Goal: Task Accomplishment & Management: Manage account settings

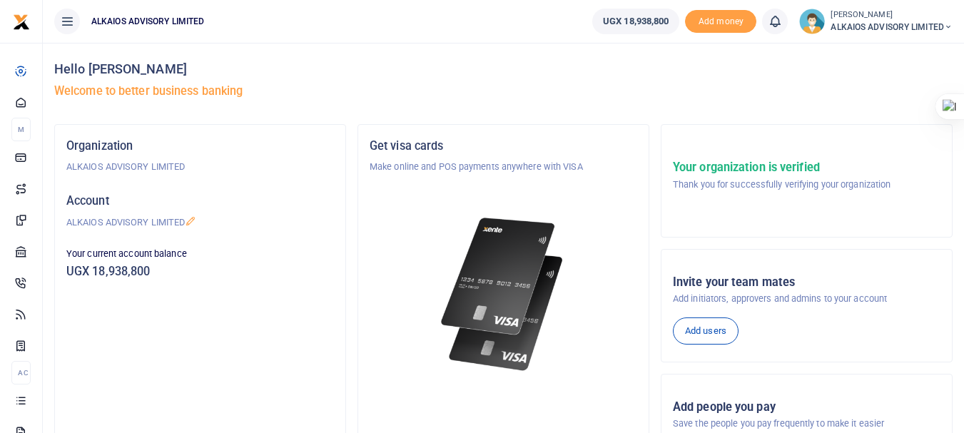
click at [912, 30] on span "ALKAIOS ADVISORY LIMITED" at bounding box center [892, 27] width 122 height 13
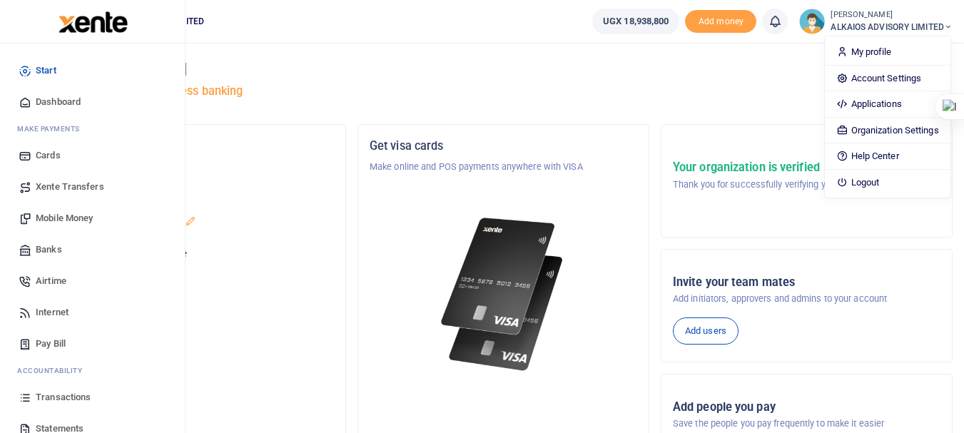
click at [70, 397] on span "Transactions" at bounding box center [63, 397] width 55 height 14
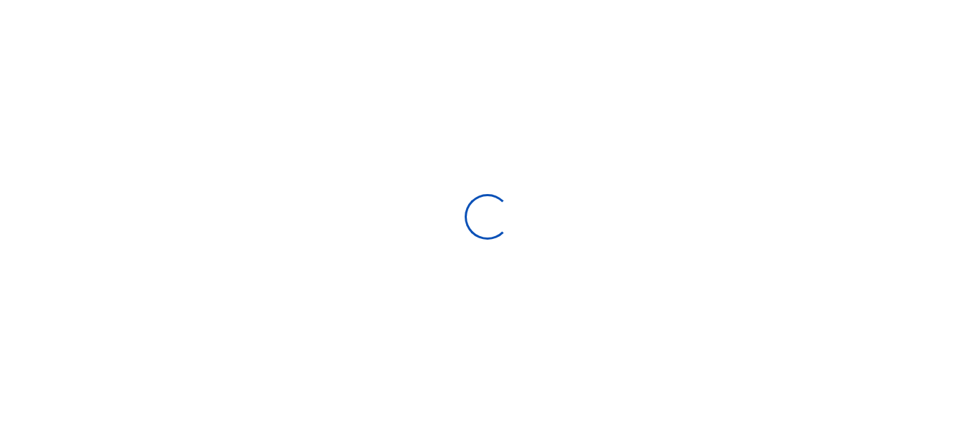
select select
type input "[DATE] - [DATE]"
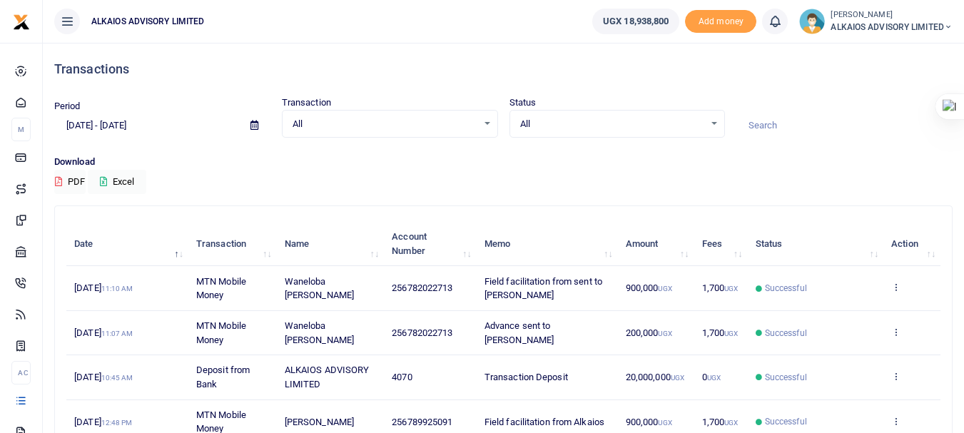
click at [900, 16] on small "[PERSON_NAME]" at bounding box center [892, 15] width 122 height 12
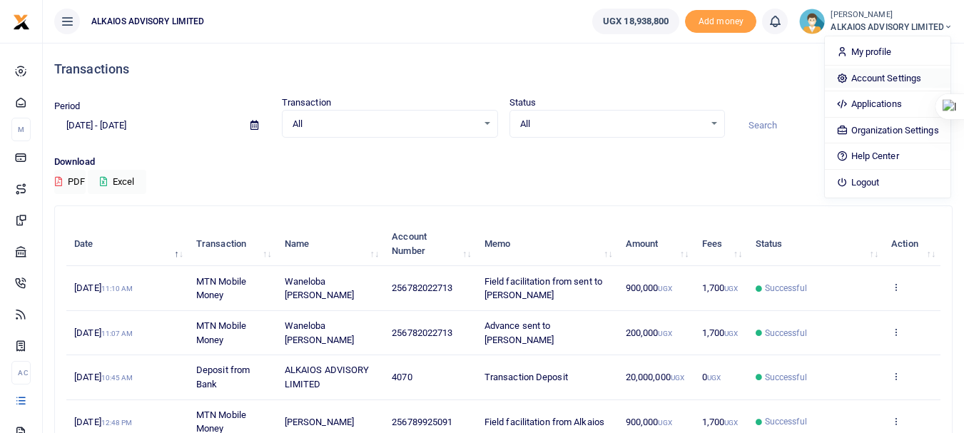
click at [884, 76] on link "Account Settings" at bounding box center [887, 79] width 125 height 20
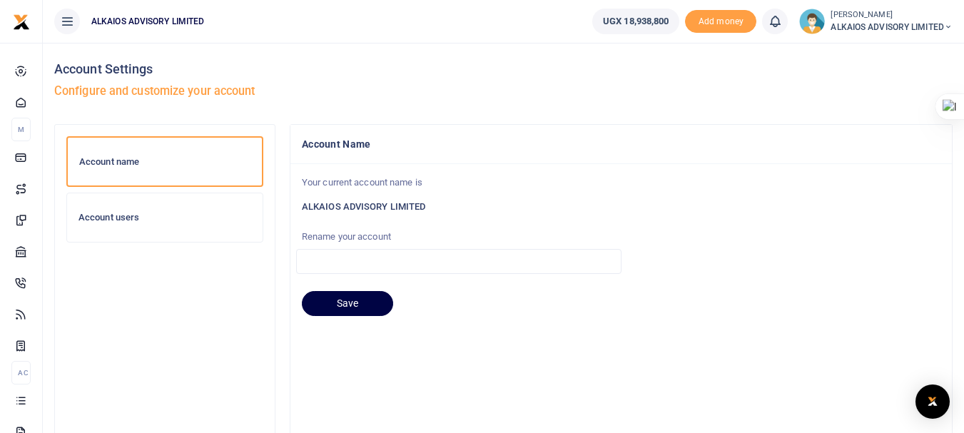
click at [128, 220] on h6 "Account users" at bounding box center [165, 217] width 173 height 11
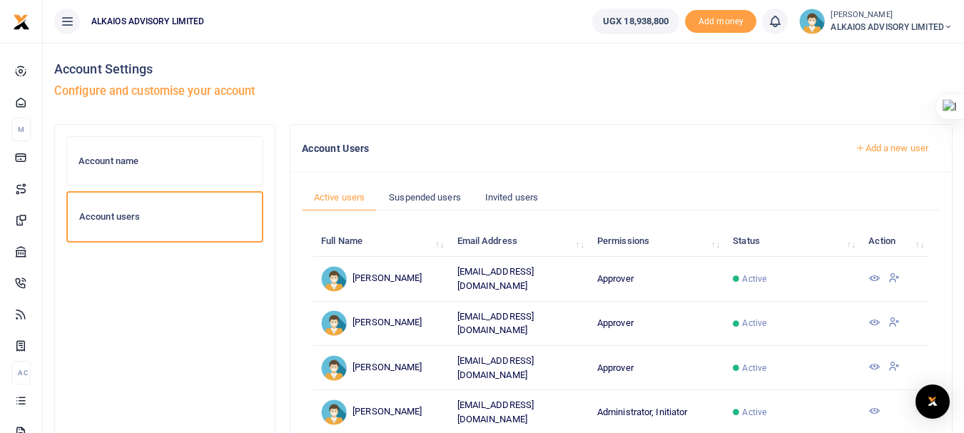
click at [874, 274] on icon at bounding box center [874, 278] width 11 height 11
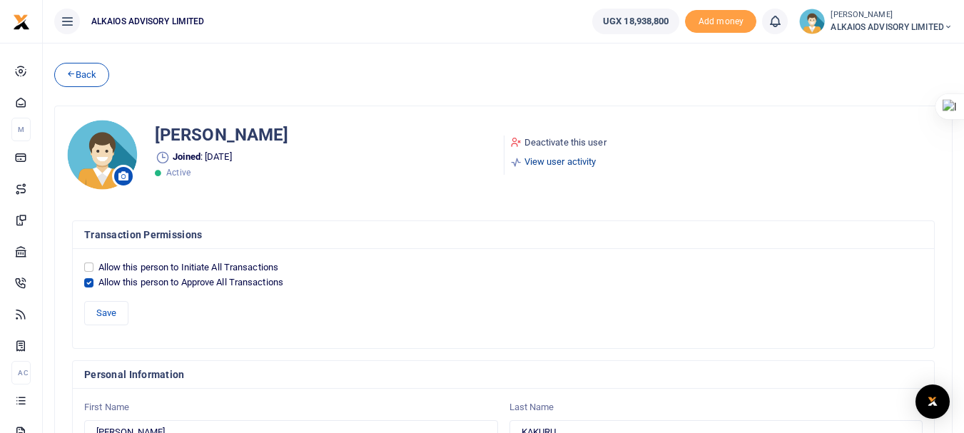
click at [581, 160] on link "View user activity" at bounding box center [558, 162] width 96 height 14
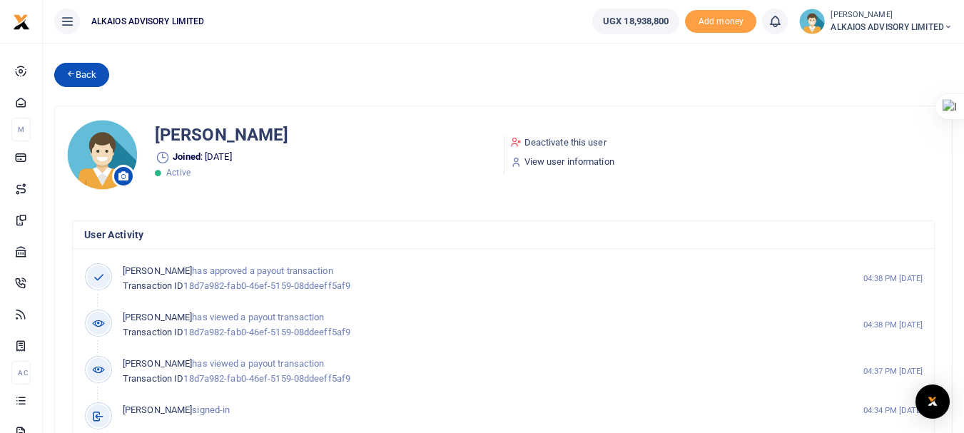
click at [80, 76] on link "Back" at bounding box center [81, 75] width 55 height 24
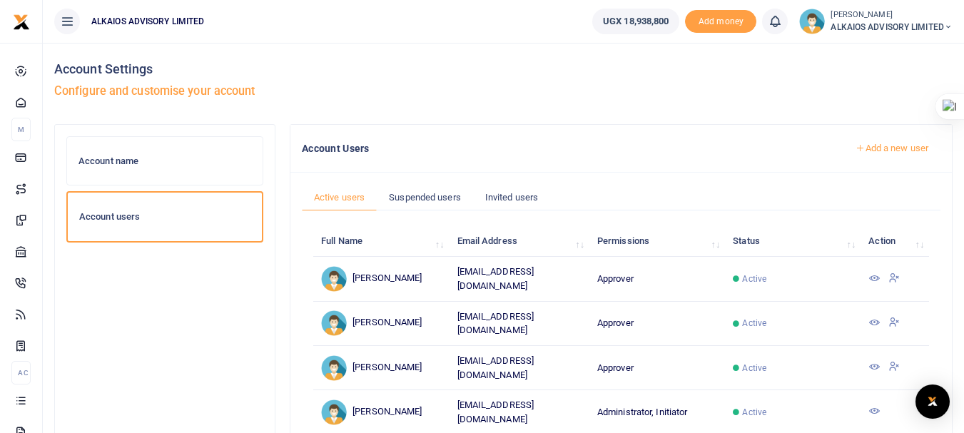
click at [870, 318] on icon at bounding box center [874, 322] width 11 height 11
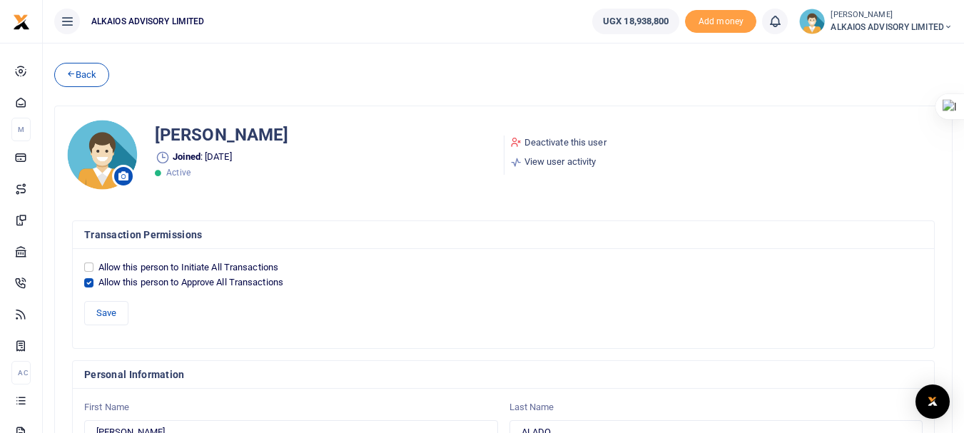
click at [562, 159] on link "View user activity" at bounding box center [558, 162] width 96 height 14
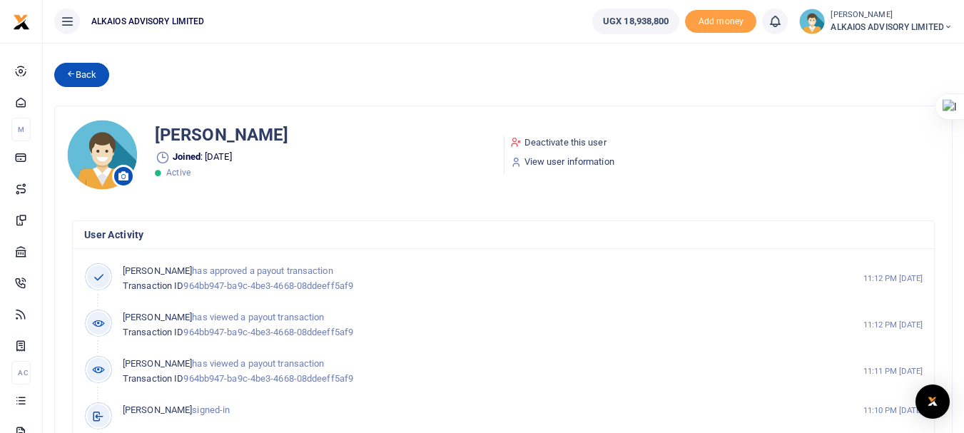
click at [71, 72] on icon at bounding box center [70, 74] width 9 height 10
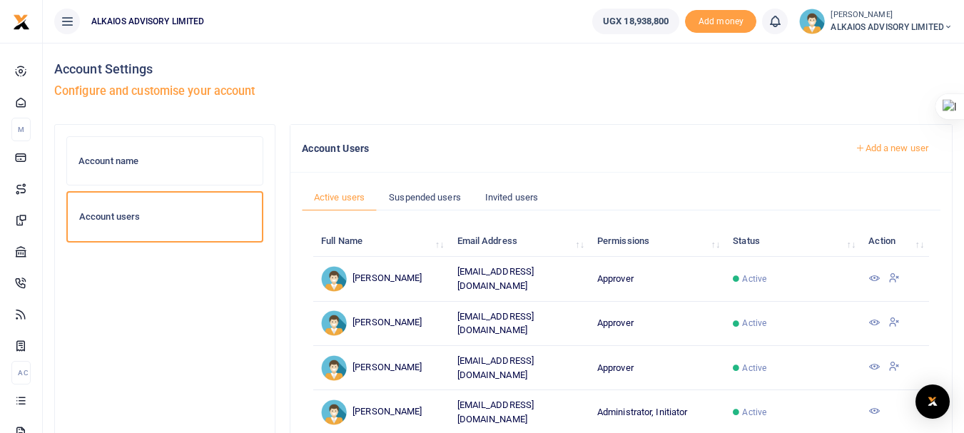
click at [875, 364] on icon at bounding box center [874, 366] width 11 height 11
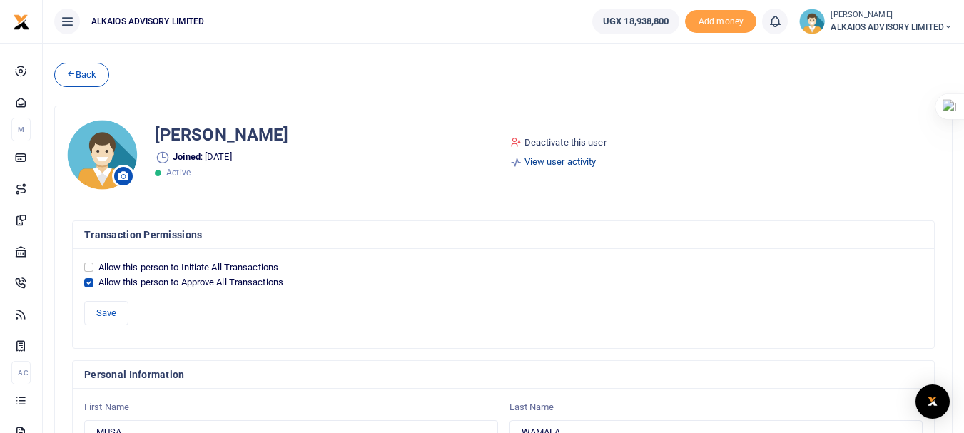
click at [577, 162] on link "View user activity" at bounding box center [558, 162] width 96 height 14
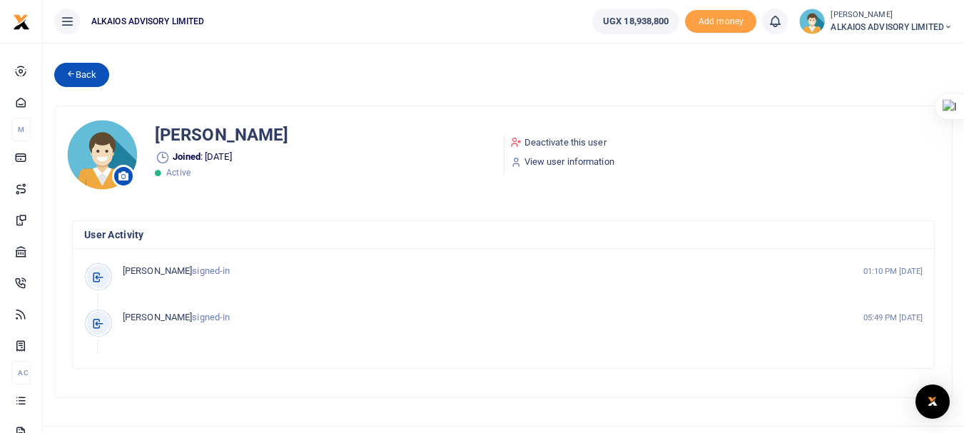
click at [88, 75] on link "Back" at bounding box center [81, 75] width 55 height 24
